Goal: Task Accomplishment & Management: Manage account settings

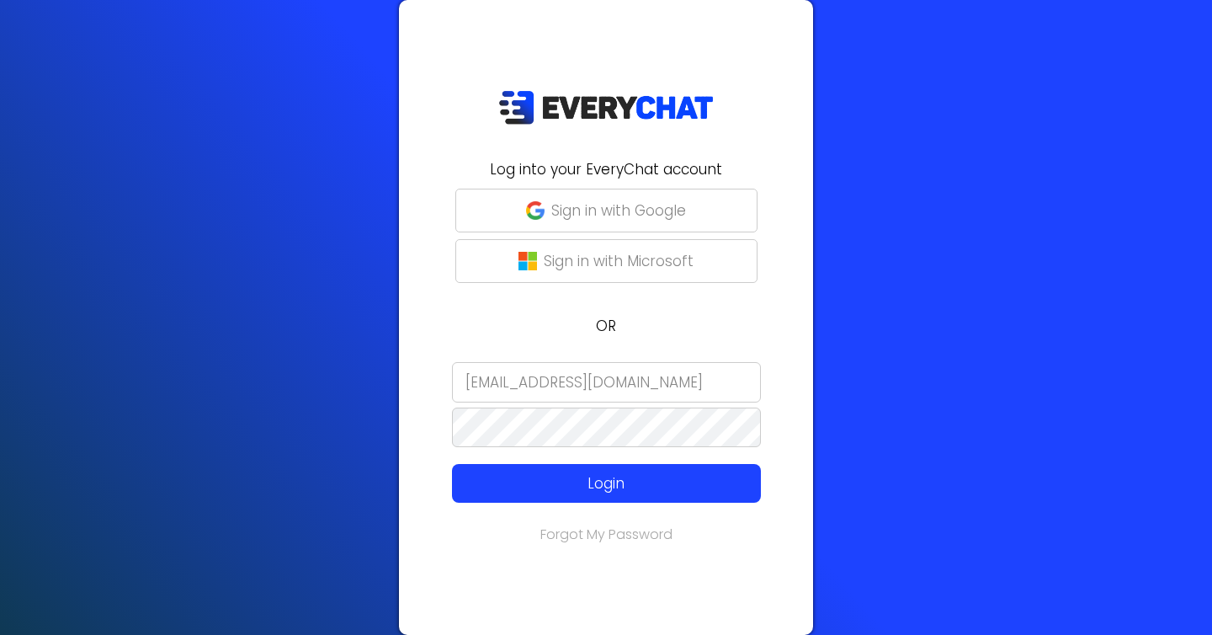
click at [536, 387] on input "[EMAIL_ADDRESS][DOMAIN_NAME]" at bounding box center [606, 382] width 309 height 40
type input "[EMAIL_ADDRESS][DOMAIN_NAME]"
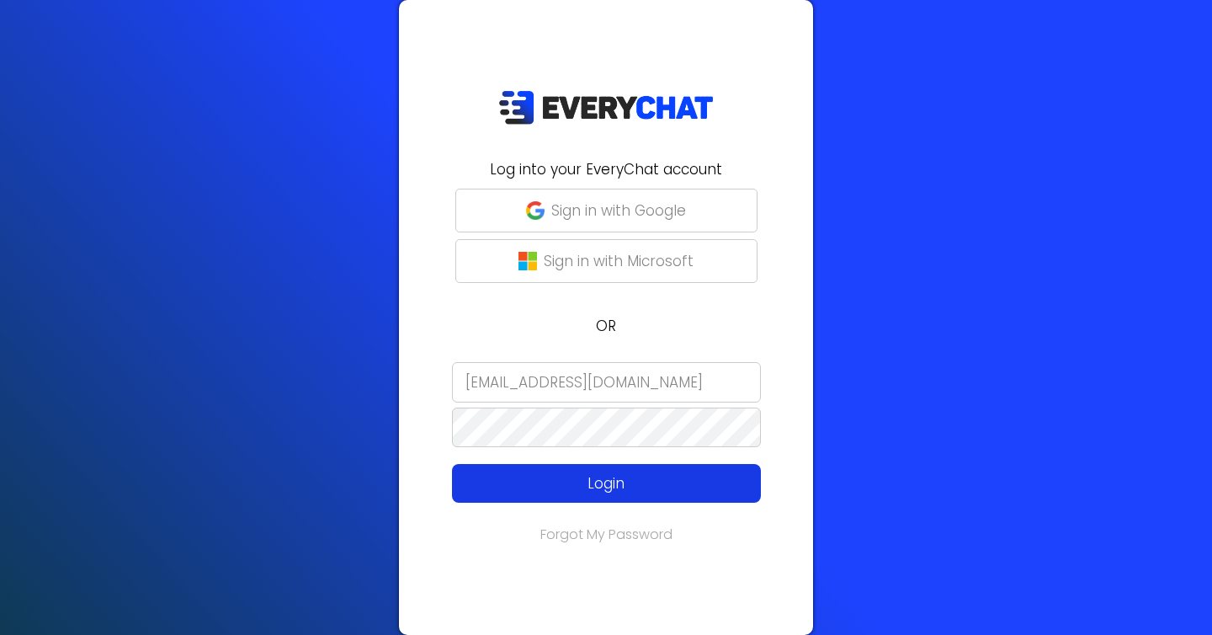
click at [574, 491] on p "Login" at bounding box center [606, 483] width 247 height 22
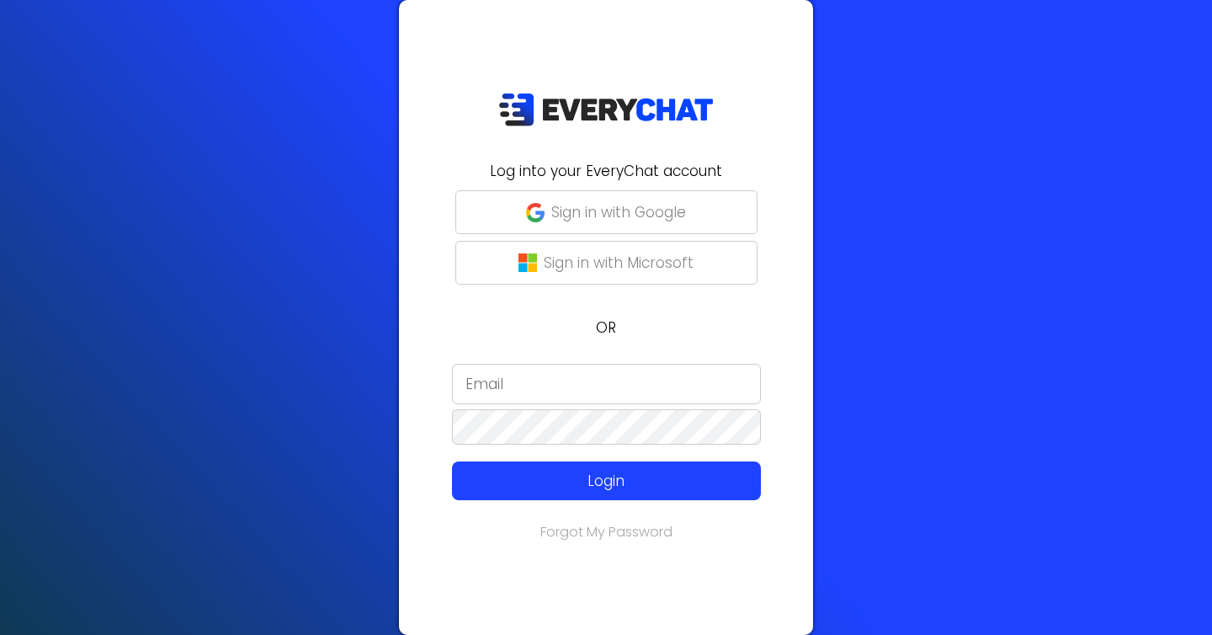
type input "[EMAIL_ADDRESS][DOMAIN_NAME]"
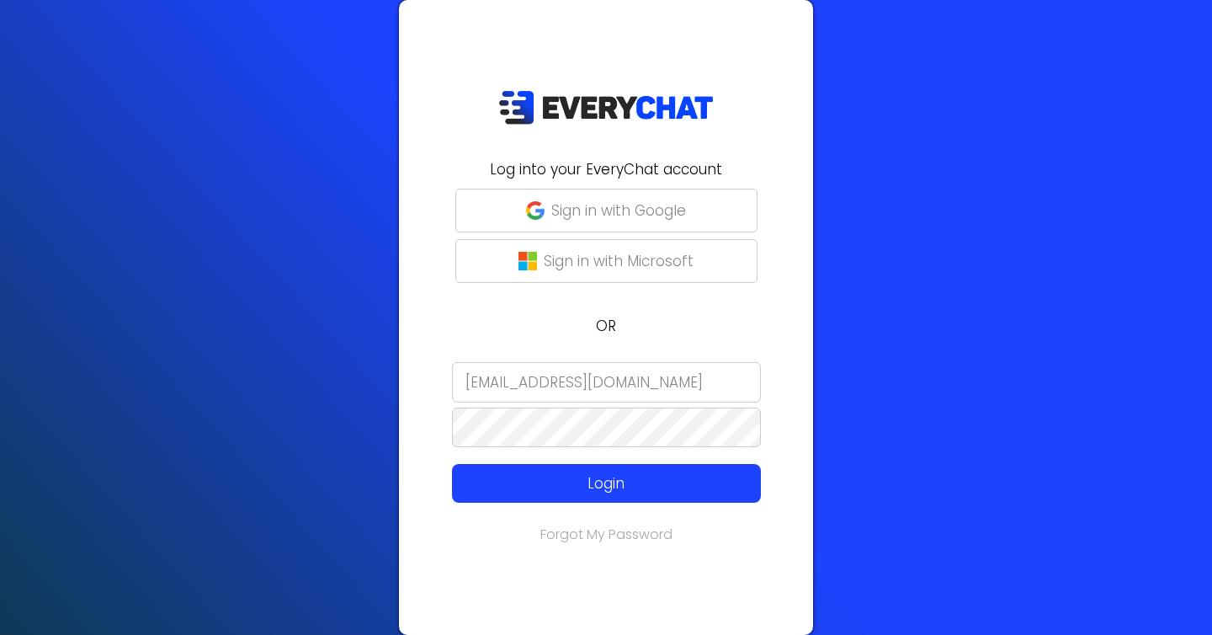
click at [600, 383] on input "[EMAIL_ADDRESS][DOMAIN_NAME]" at bounding box center [606, 382] width 309 height 40
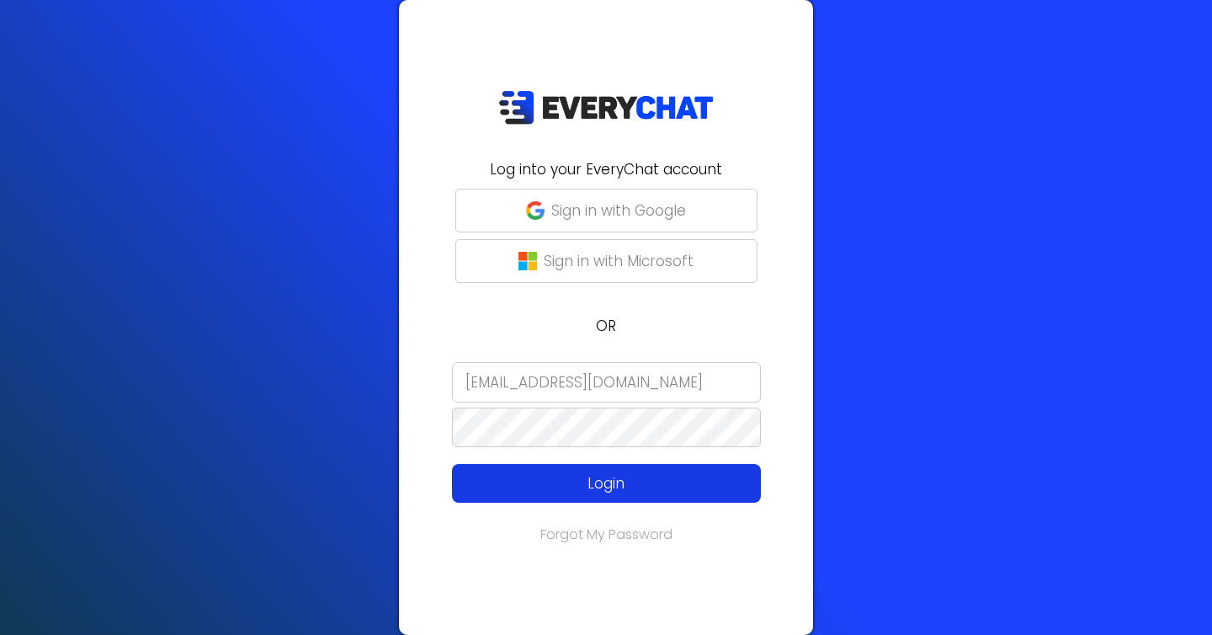
click at [537, 484] on p "Login" at bounding box center [606, 483] width 247 height 22
